Goal: Task Accomplishment & Management: Manage account settings

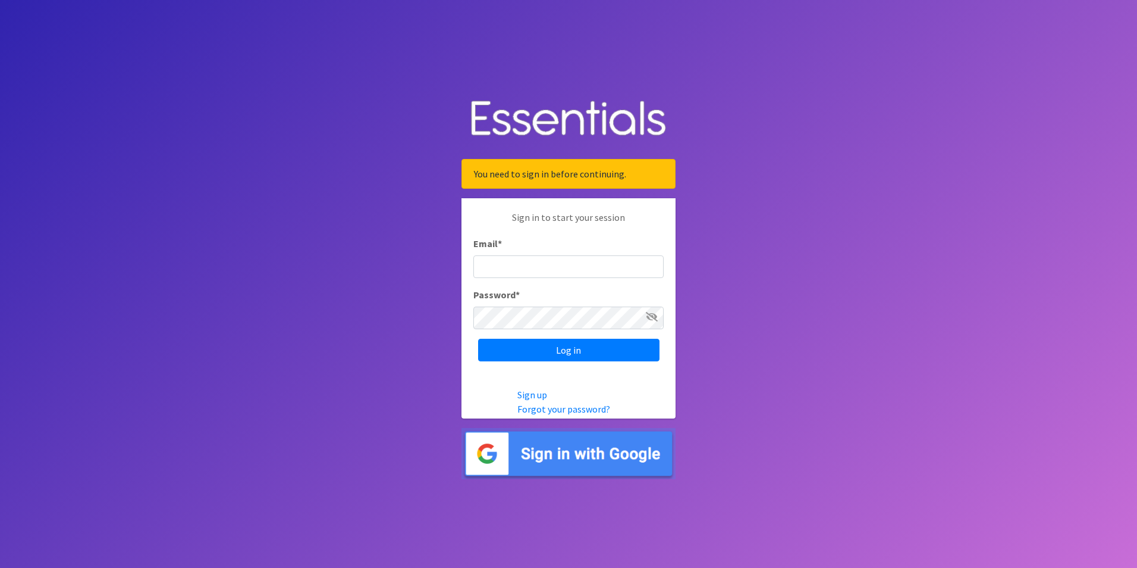
click at [569, 275] on input "Email *" at bounding box center [569, 266] width 190 height 23
click at [565, 262] on input "Email *" at bounding box center [569, 266] width 190 height 23
type input "f"
type input "7"
type input "[EMAIL_ADDRESS][DOMAIN_NAME]"
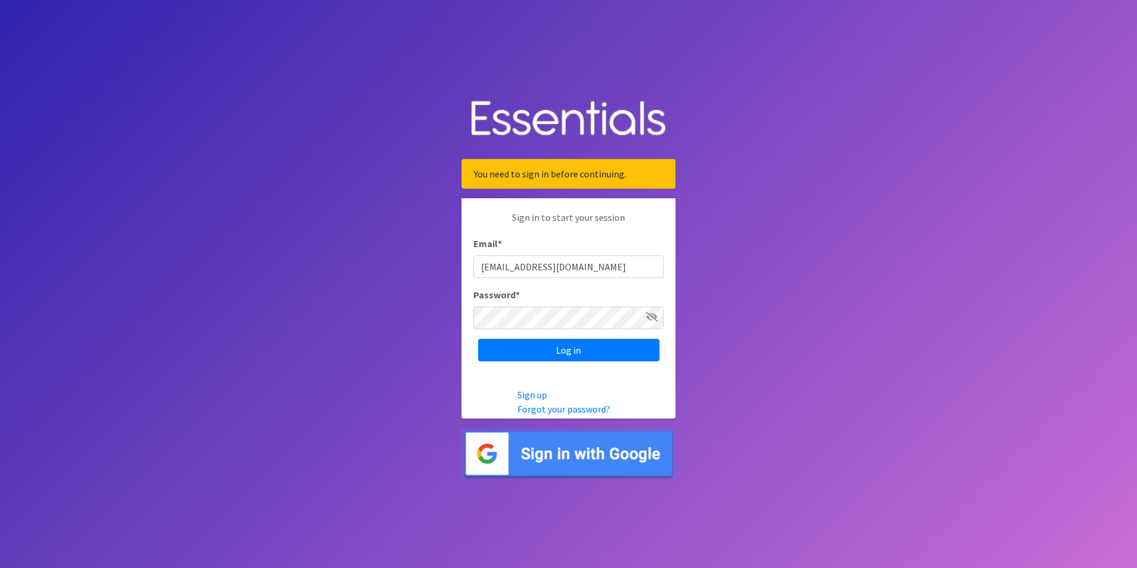
click at [478, 339] on input "Log in" at bounding box center [568, 350] width 181 height 23
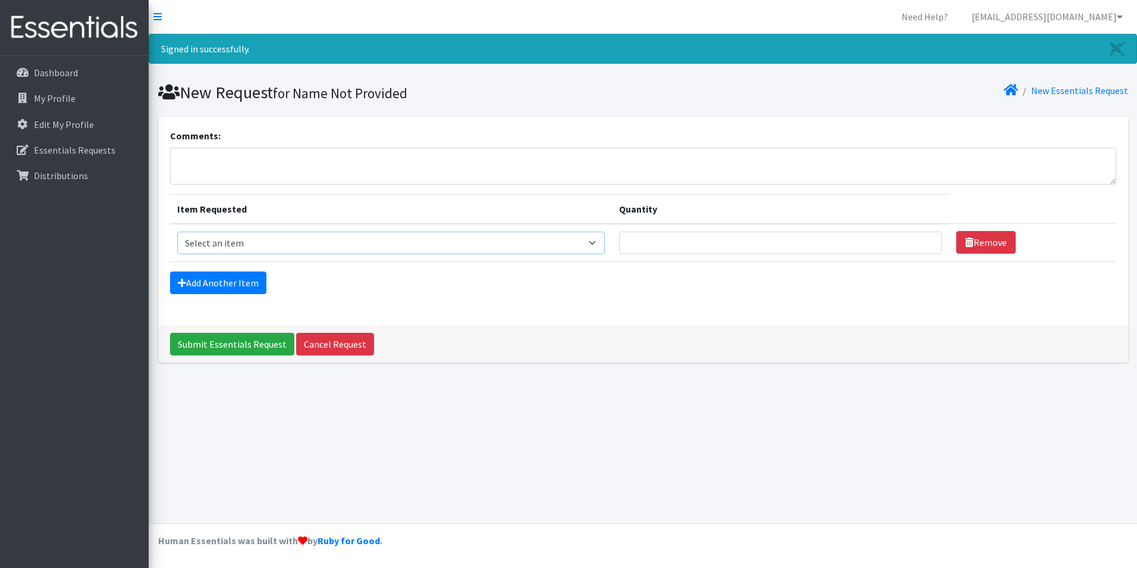
click at [576, 245] on select "Select an item Liners (Pack of 100) Makeup Bag (25) Pads 1 (Pack of 25) Pads 2 …" at bounding box center [391, 242] width 428 height 23
click at [65, 102] on p "My Profile" at bounding box center [55, 98] width 42 height 12
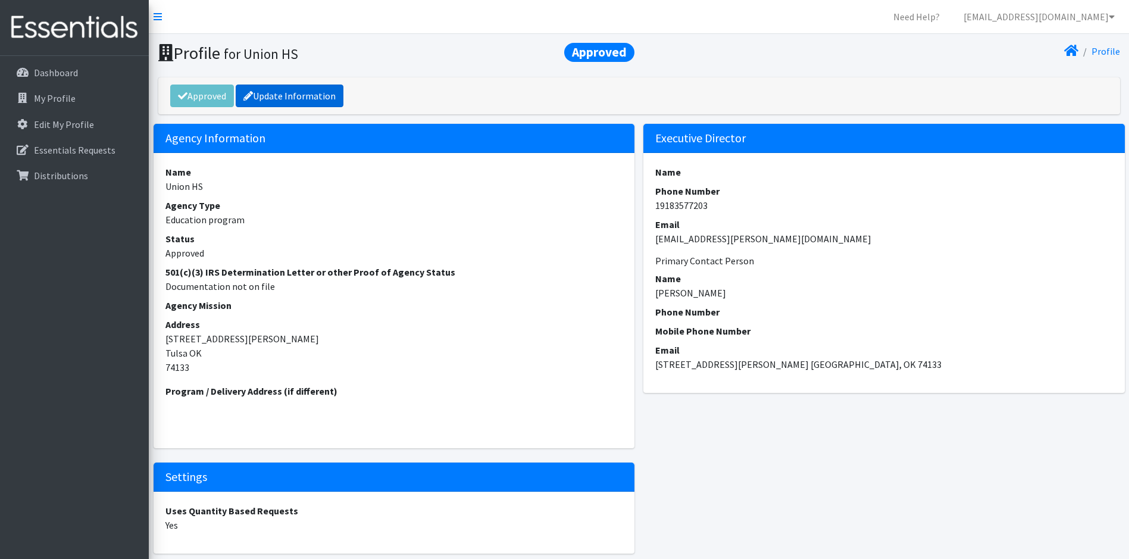
click at [315, 93] on link "Update Information" at bounding box center [290, 95] width 108 height 23
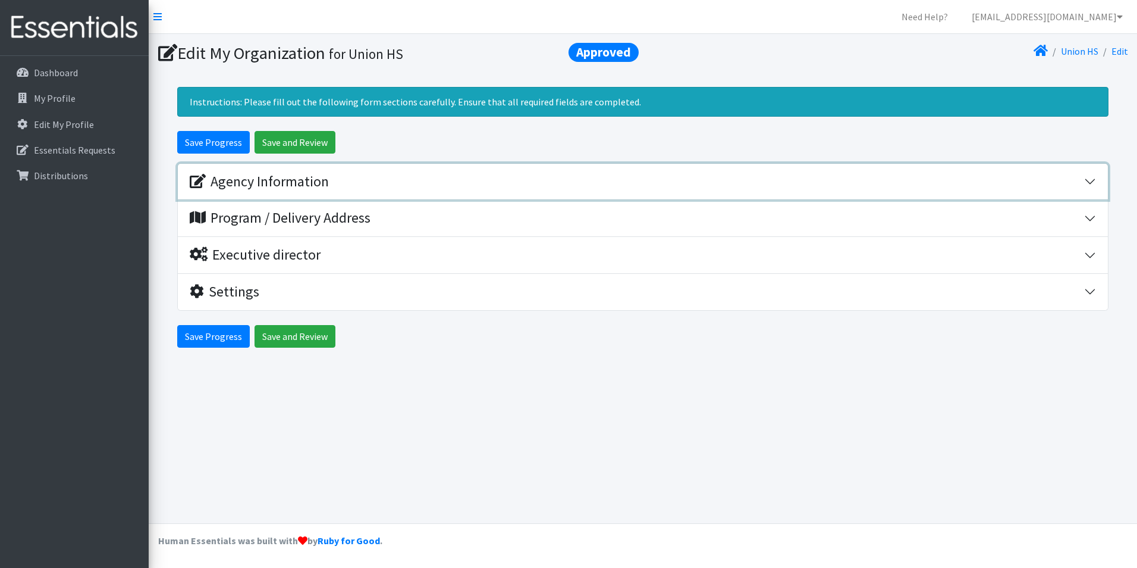
click at [284, 183] on div "Agency Information" at bounding box center [259, 181] width 139 height 17
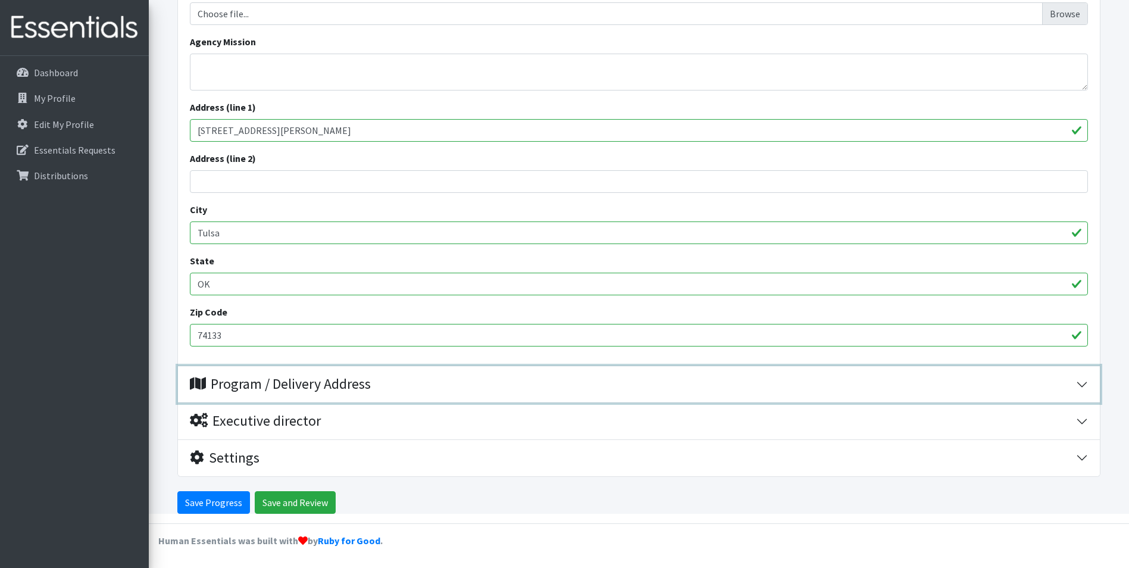
click at [316, 378] on div "Program / Delivery Address" at bounding box center [280, 383] width 181 height 17
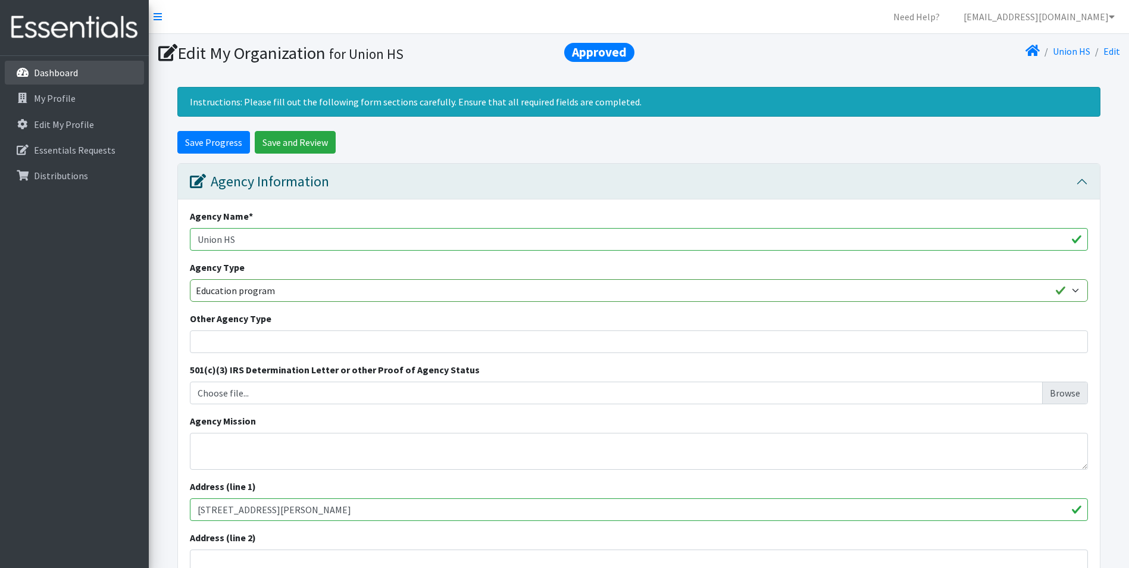
click at [63, 71] on p "Dashboard" at bounding box center [56, 73] width 44 height 12
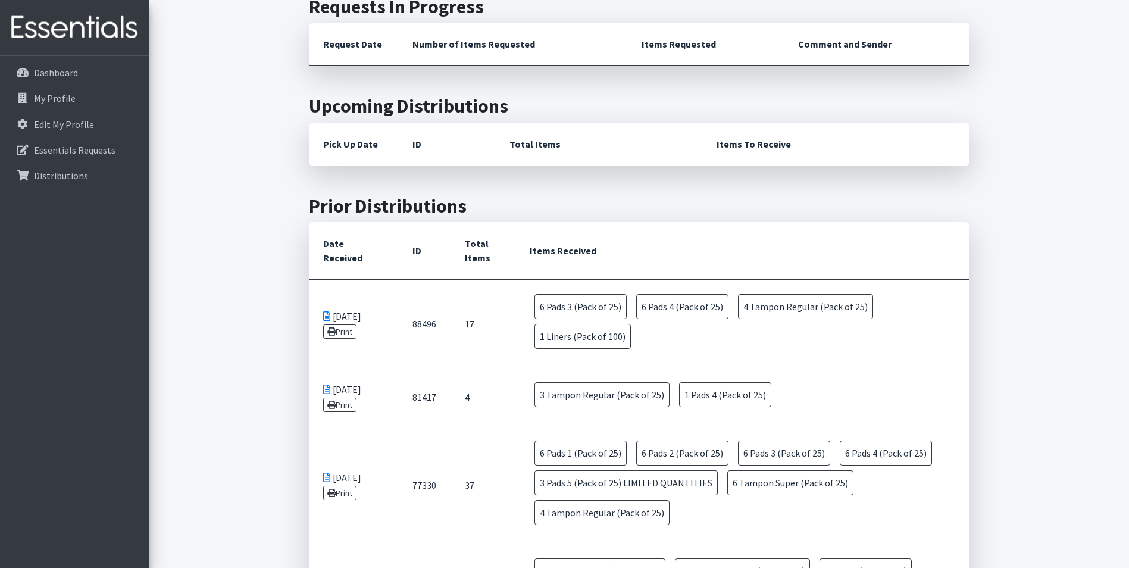
scroll to position [357, 0]
